Goal: Task Accomplishment & Management: Use online tool/utility

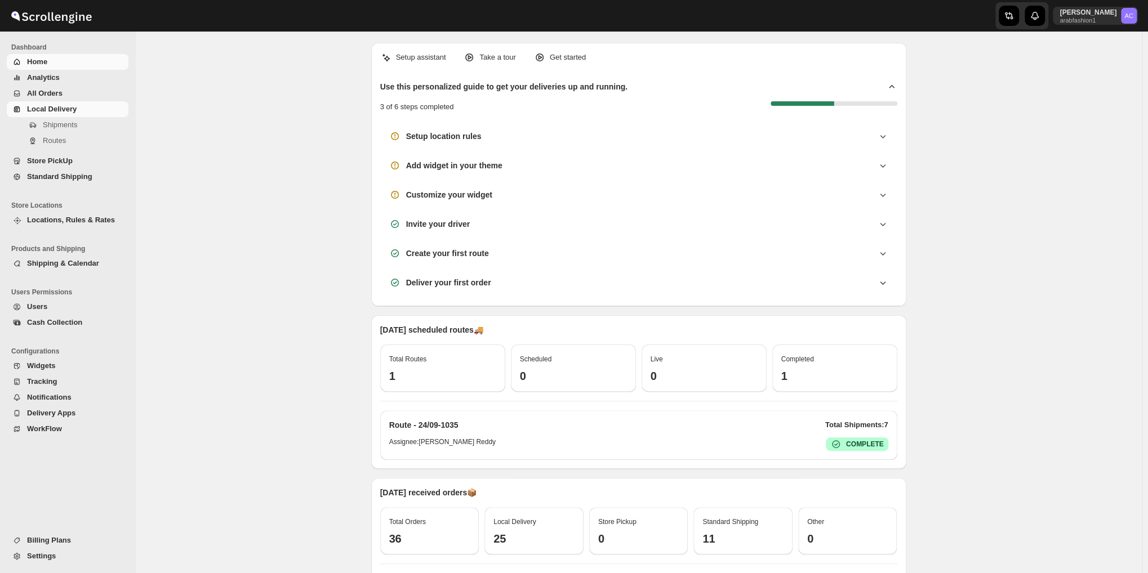
click at [73, 103] on link "Local Delivery" at bounding box center [68, 109] width 122 height 16
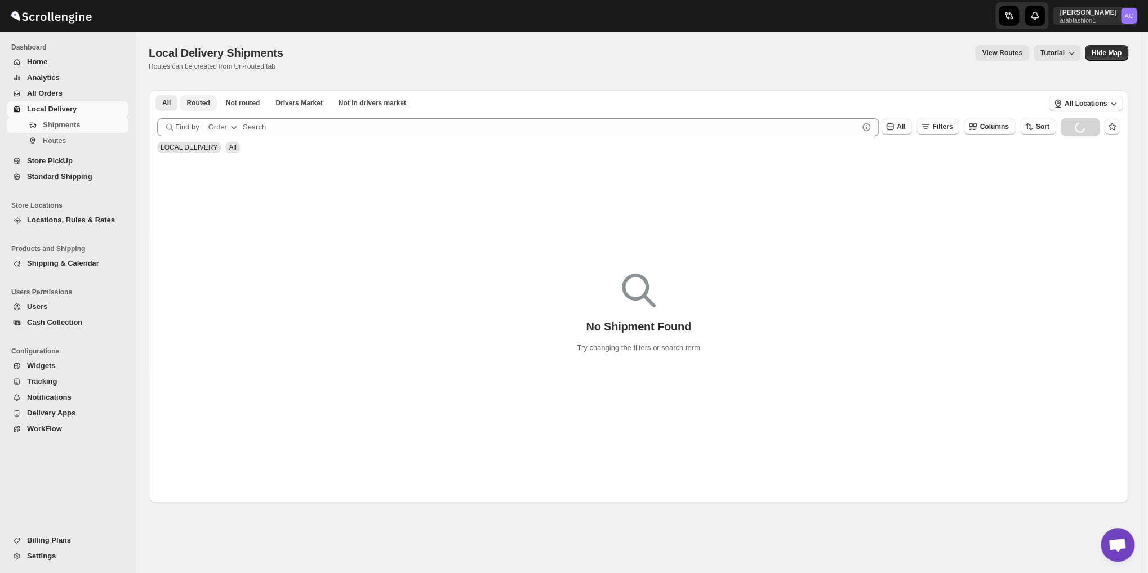
scroll to position [3647, 0]
click at [243, 107] on span "Not routed" at bounding box center [243, 103] width 34 height 9
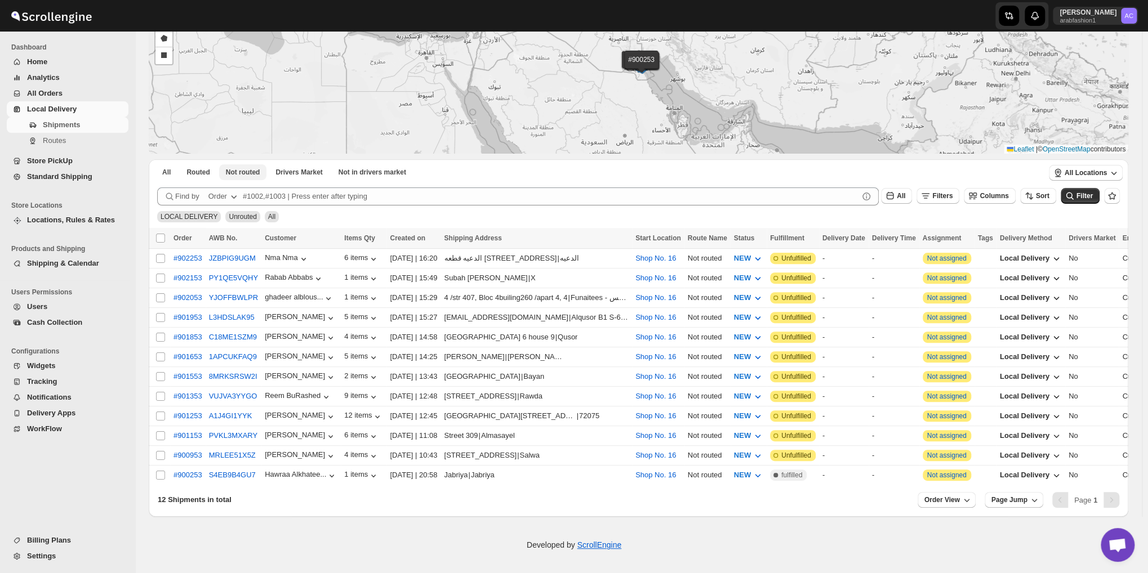
scroll to position [97, 0]
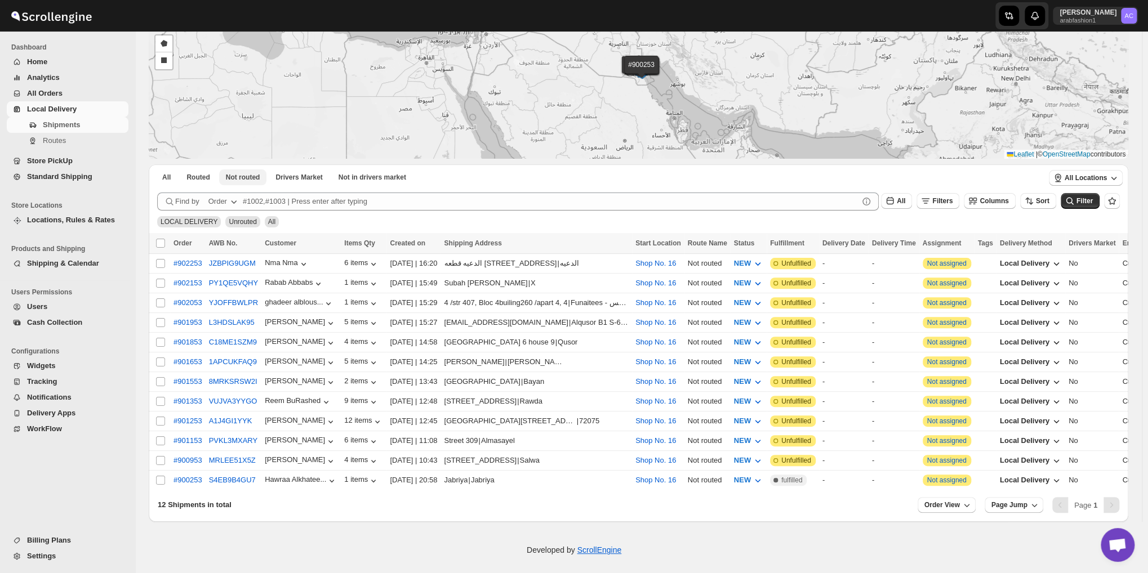
click at [241, 84] on div "#902253 #902153 #902053 #901953 #901853 #901653 #901553 #901353 #901253 #901153…" at bounding box center [638, 73] width 979 height 172
click at [162, 235] on th "Select all shipments" at bounding box center [159, 243] width 21 height 21
click at [159, 246] on input "Select all shipments" at bounding box center [160, 243] width 9 height 9
checkbox input "true"
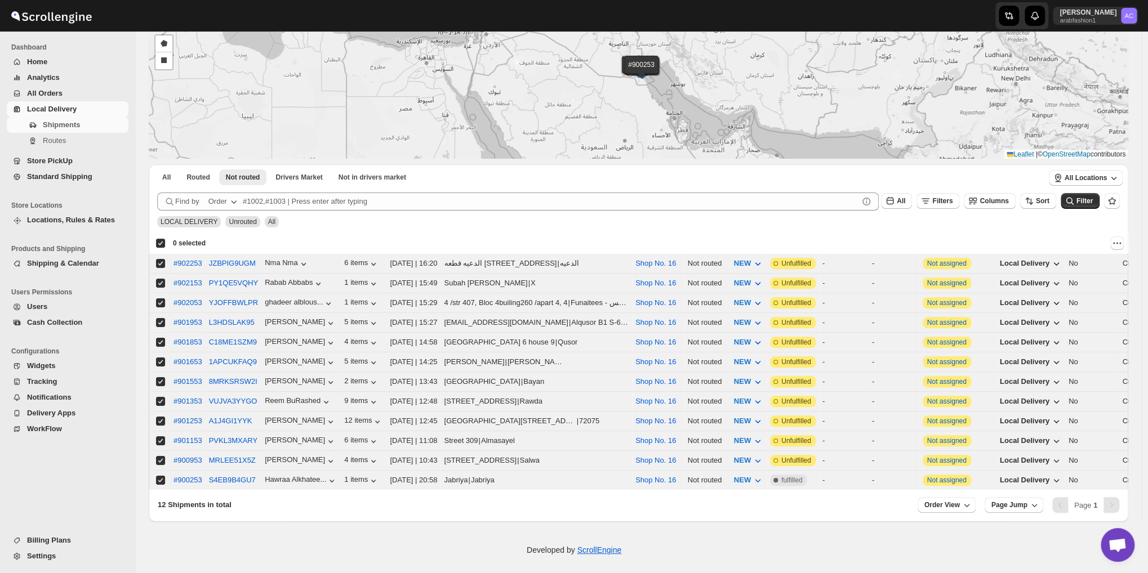
checkbox input "true"
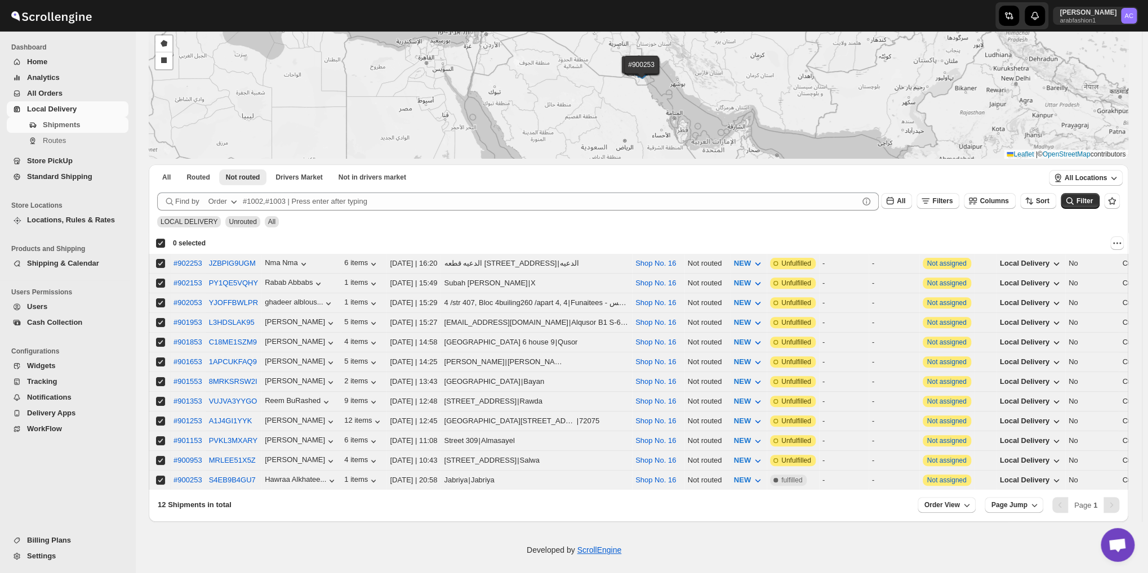
checkbox input "true"
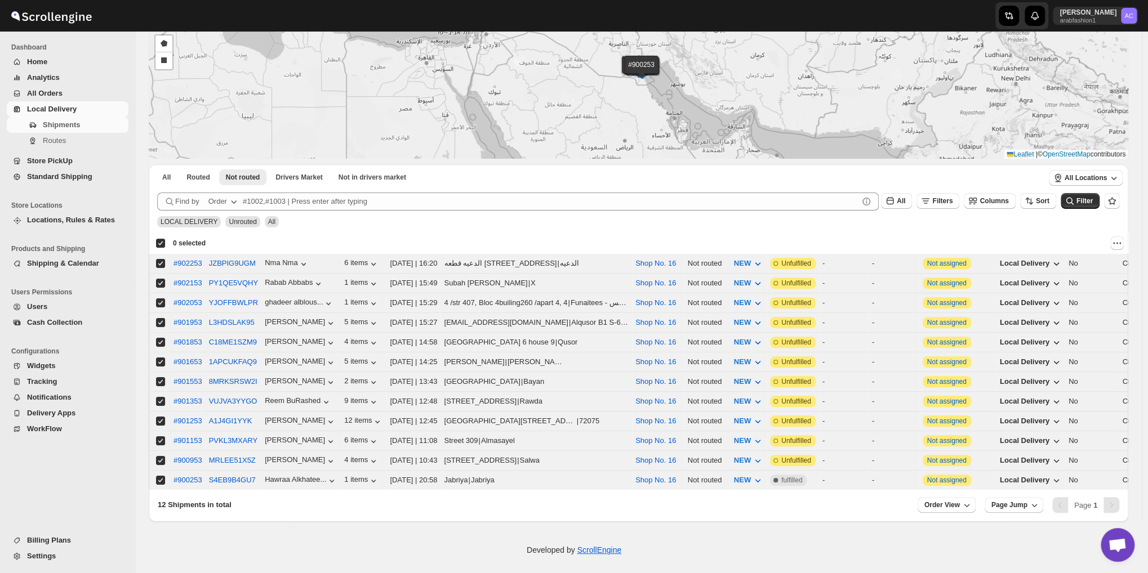
checkbox input "true"
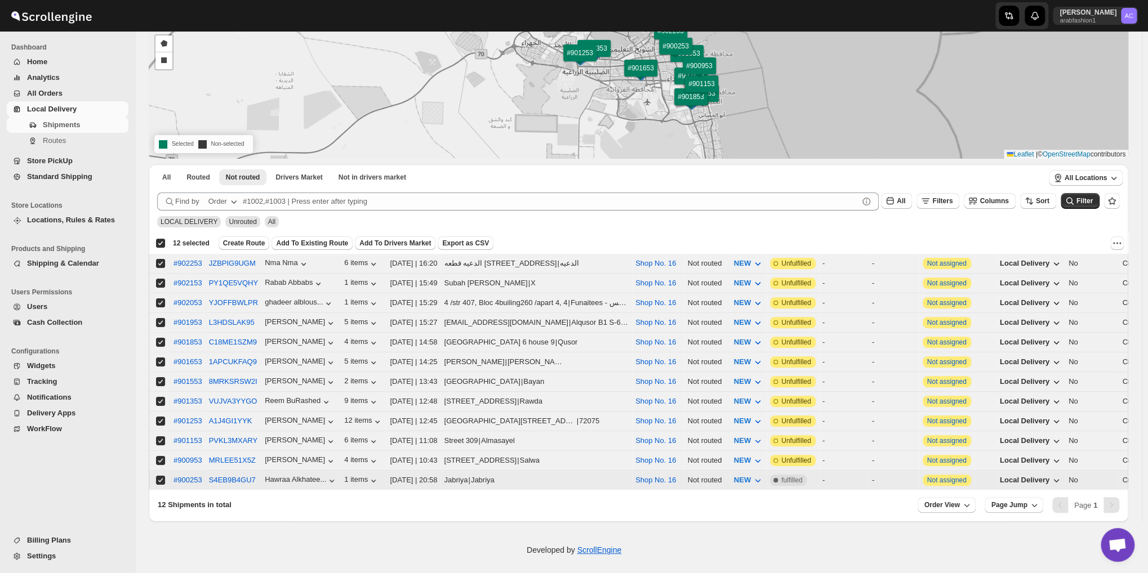
click at [155, 471] on td "Select shipment" at bounding box center [159, 481] width 21 height 20
checkbox input "false"
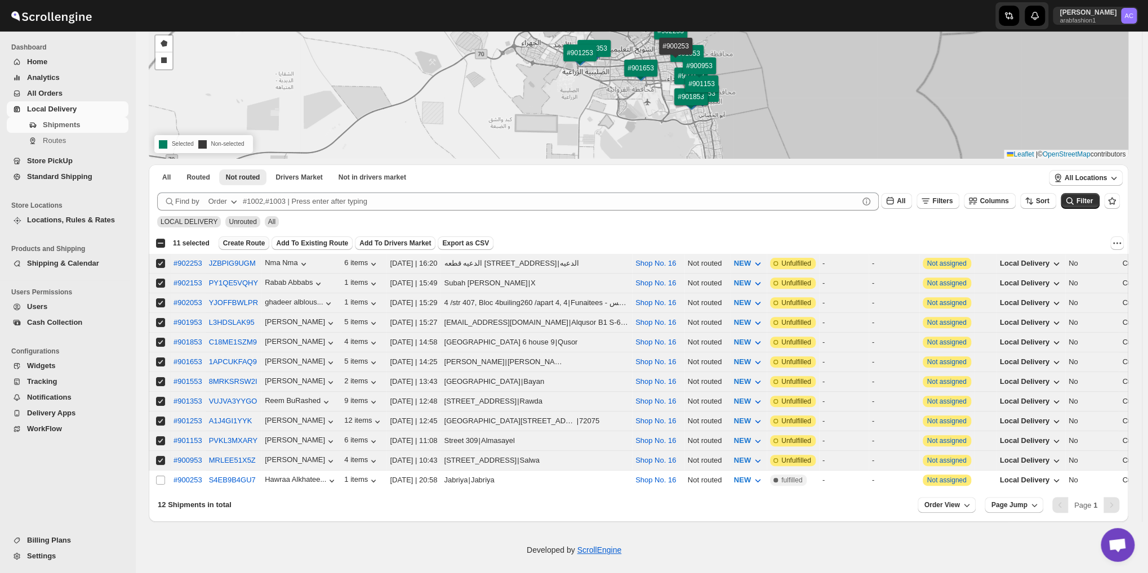
click at [239, 241] on span "Create Route" at bounding box center [244, 243] width 42 height 9
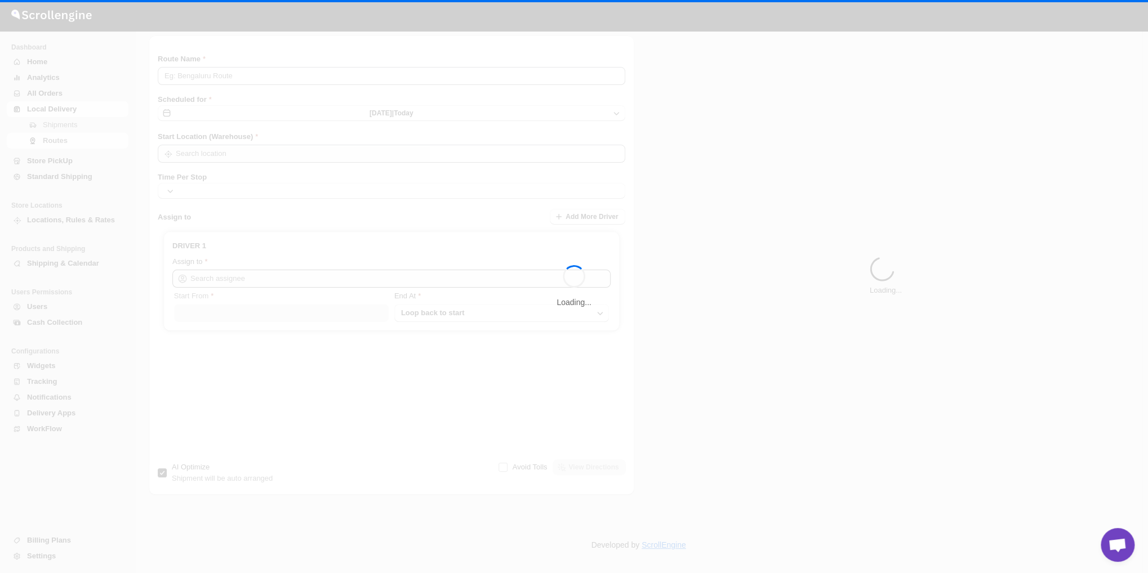
type input "Route - 24/09-0435"
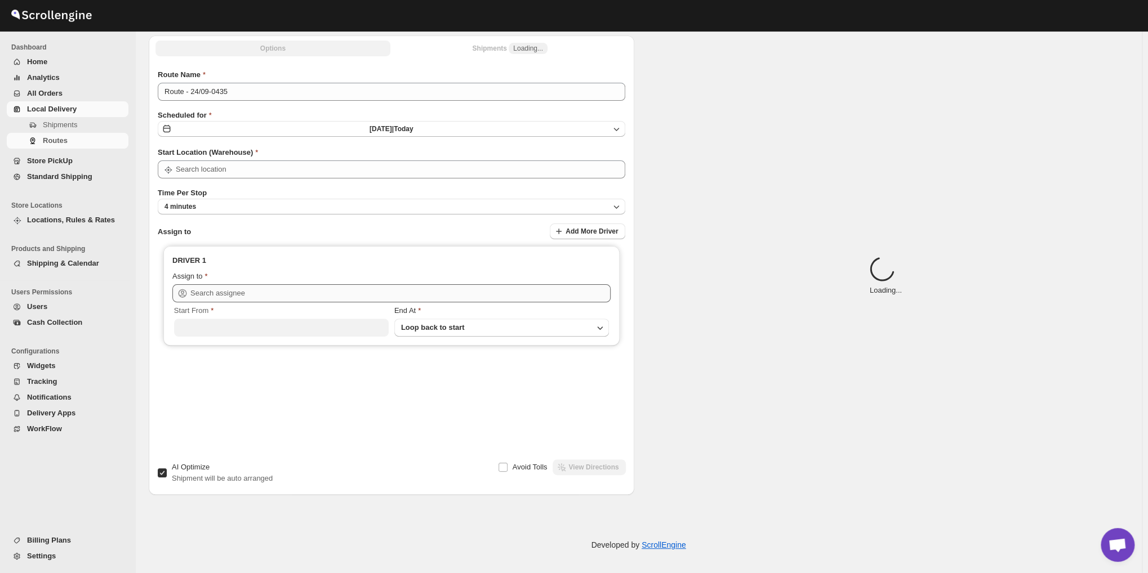
type input "Shop No. 16"
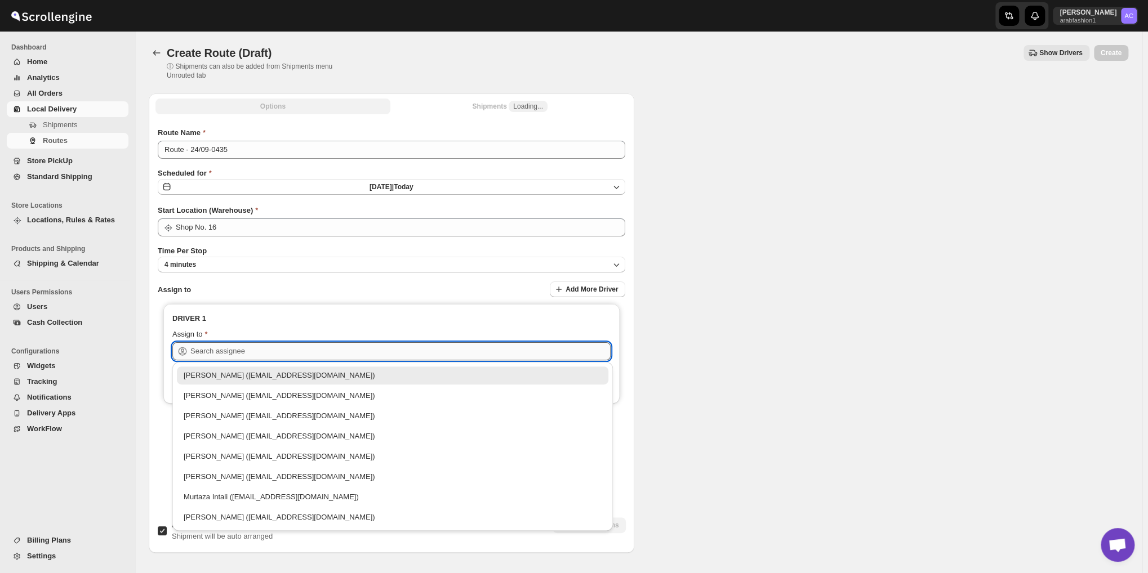
click at [207, 343] on input "text" at bounding box center [400, 351] width 420 height 18
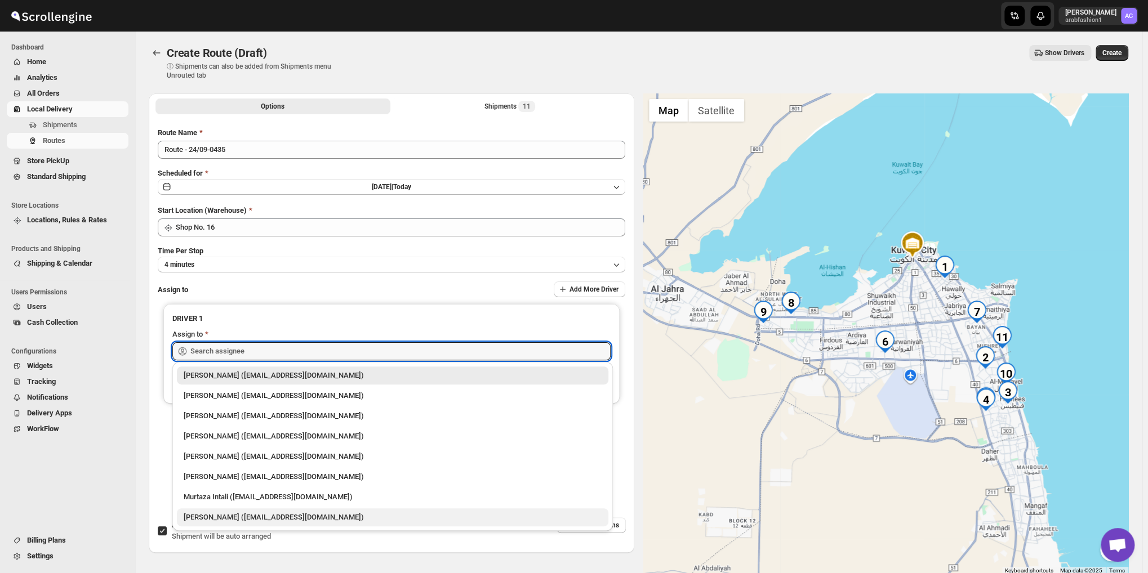
click at [216, 519] on div "[PERSON_NAME] ([EMAIL_ADDRESS][DOMAIN_NAME])" at bounding box center [393, 517] width 418 height 11
type input "[PERSON_NAME] ([EMAIL_ADDRESS][DOMAIN_NAME])"
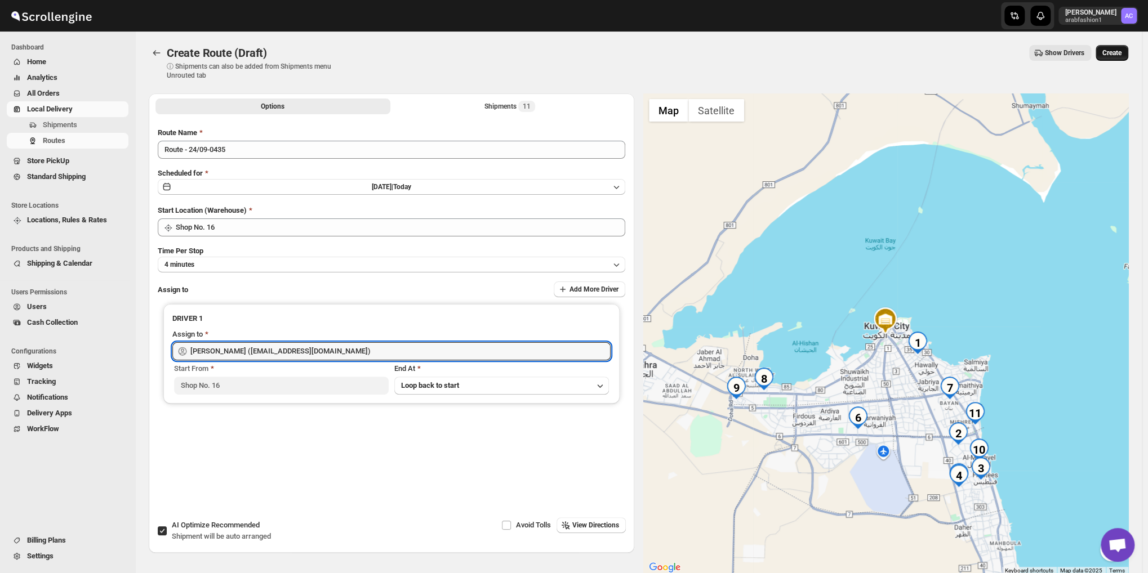
click at [1103, 57] on button "Create" at bounding box center [1111, 53] width 33 height 16
click at [1103, 57] on div "Create" at bounding box center [1111, 53] width 33 height 16
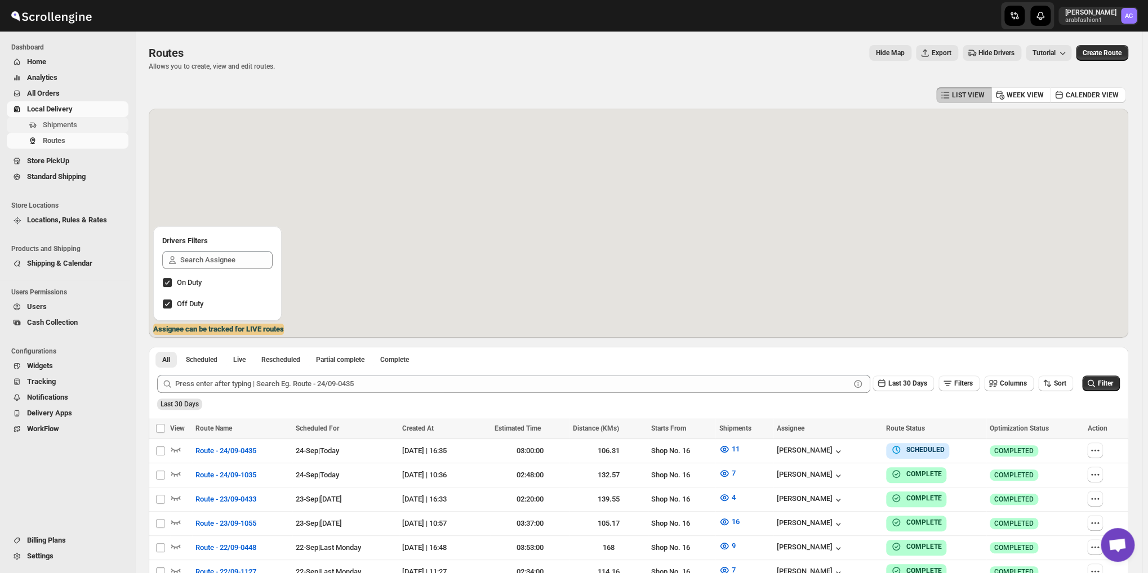
click at [44, 121] on span "Shipments" at bounding box center [60, 125] width 34 height 8
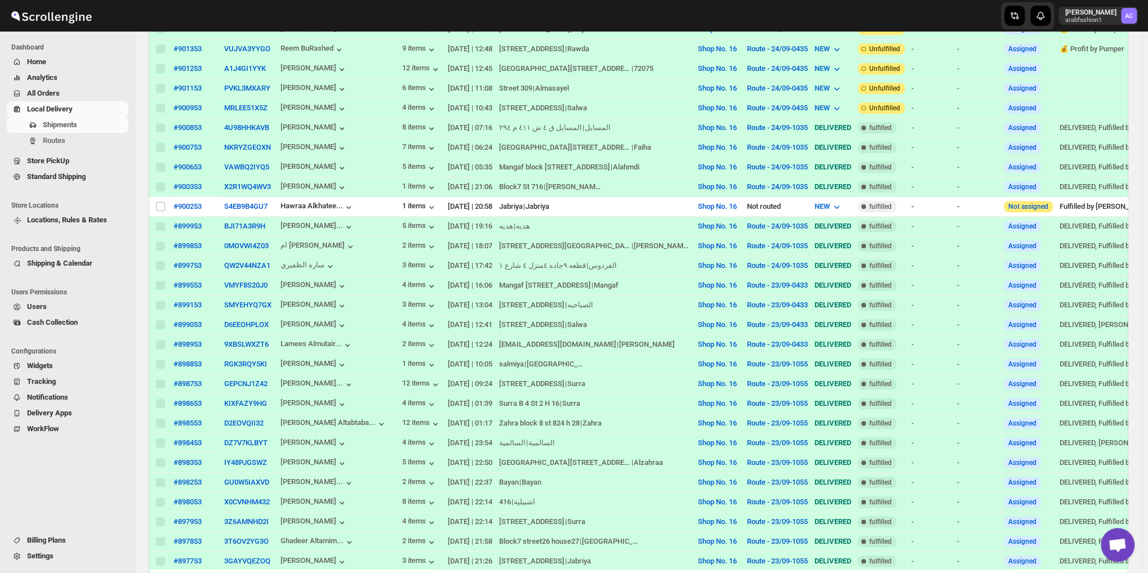
scroll to position [264, 0]
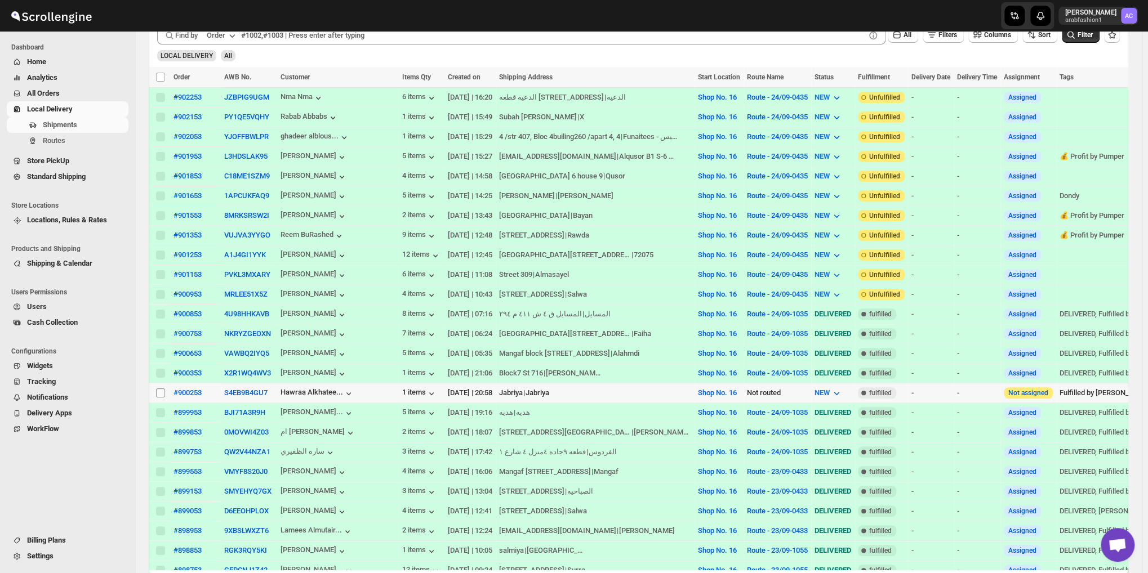
click at [161, 389] on input "Select shipment" at bounding box center [160, 393] width 9 height 9
checkbox input "true"
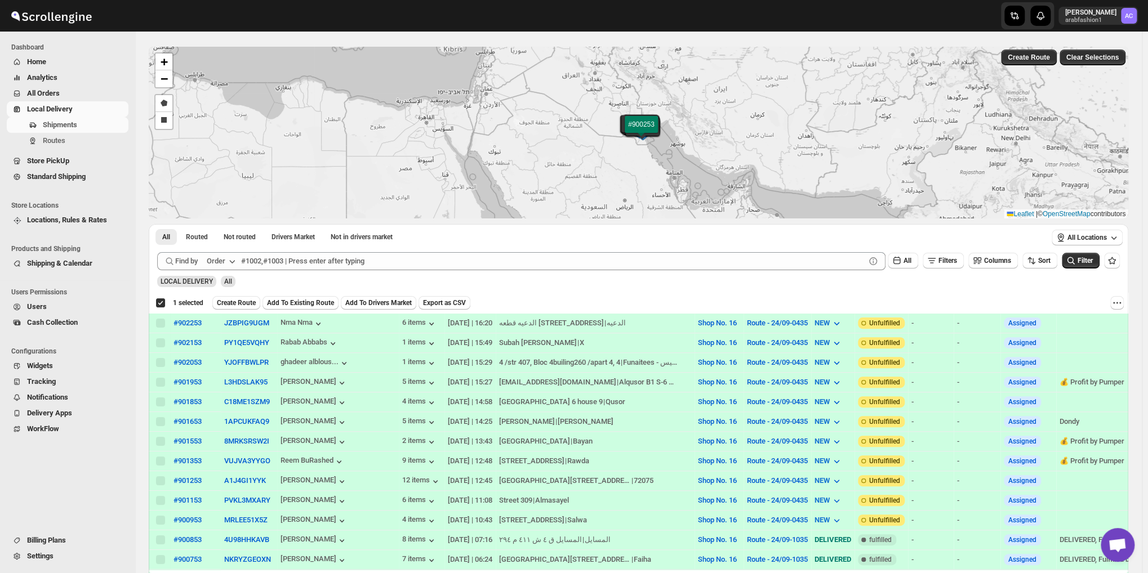
scroll to position [0, 0]
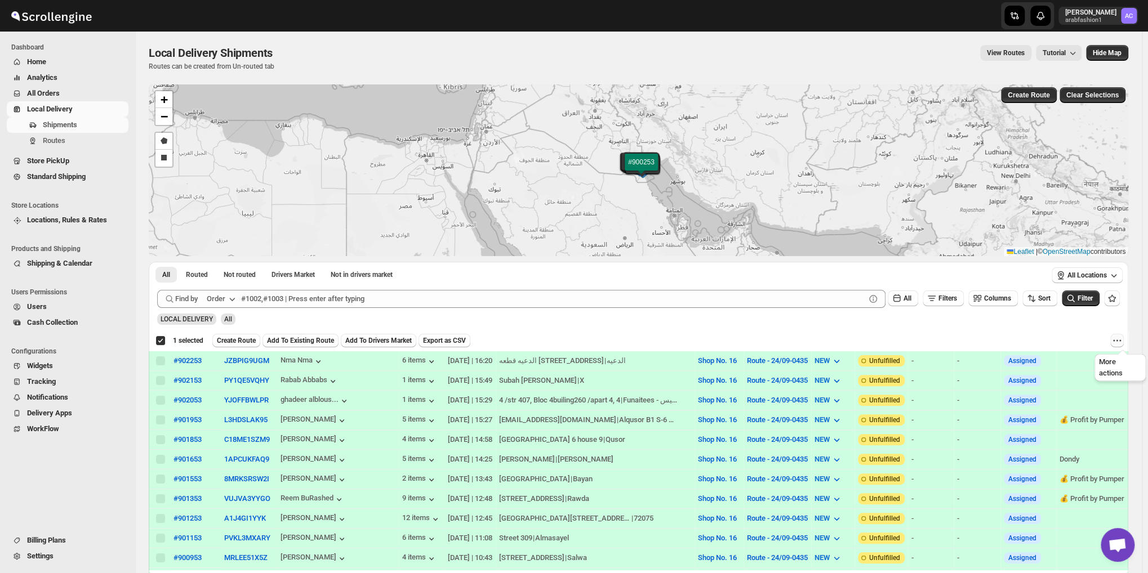
click at [1120, 342] on icon "More actions" at bounding box center [1116, 340] width 11 height 11
click at [1077, 384] on span "MOVE TO STANDARD SHIPPING" at bounding box center [1070, 381] width 105 height 8
checkbox input "false"
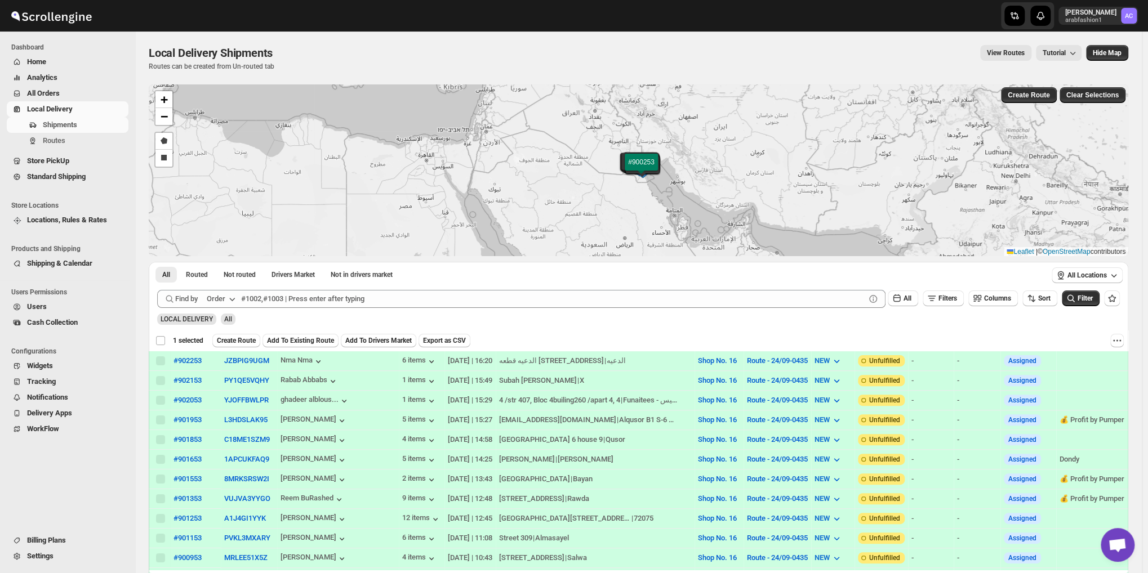
checkbox input "false"
